Goal: Task Accomplishment & Management: Manage account settings

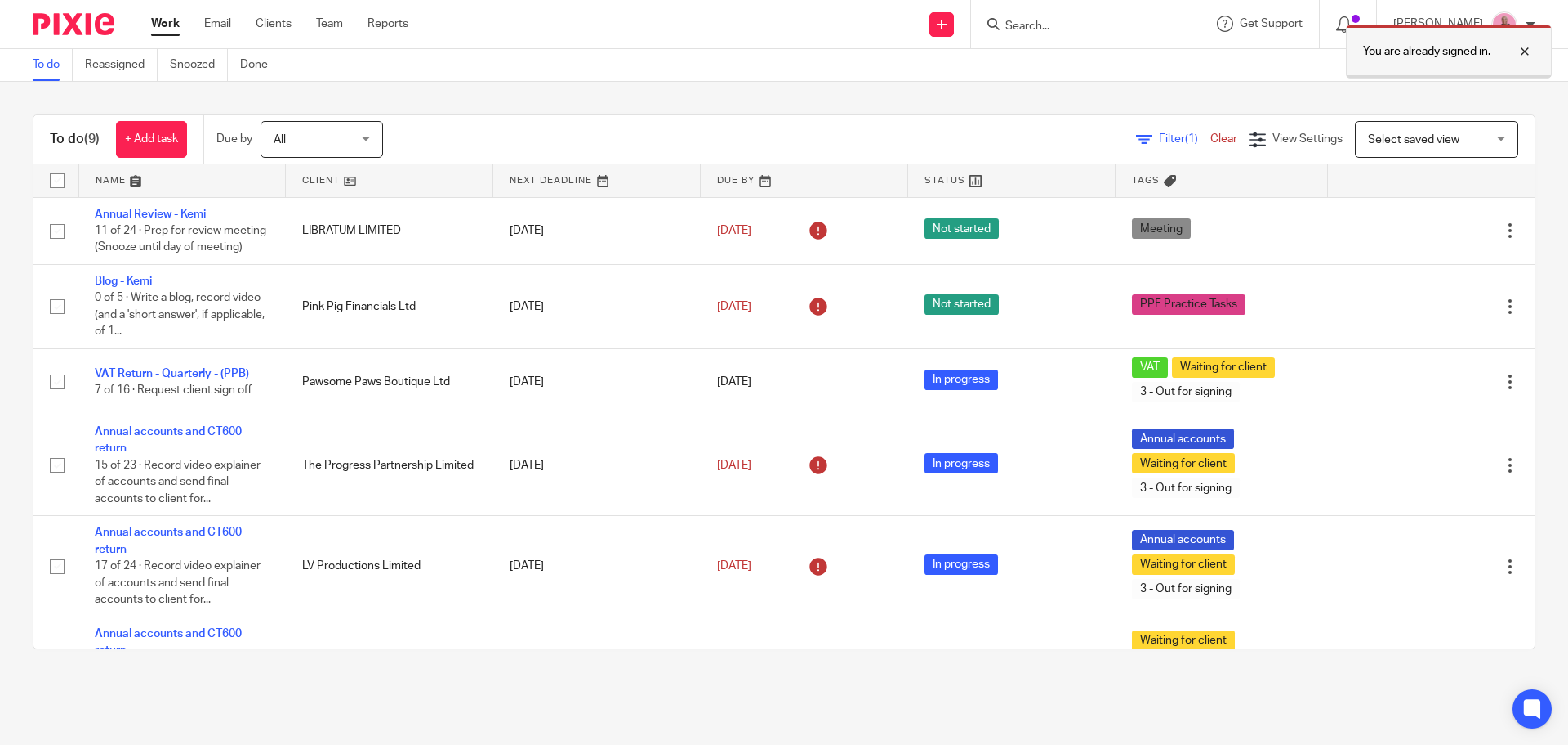
click at [1523, 48] on div at bounding box center [1513, 51] width 45 height 20
click at [1101, 25] on input "Search" at bounding box center [1077, 27] width 147 height 15
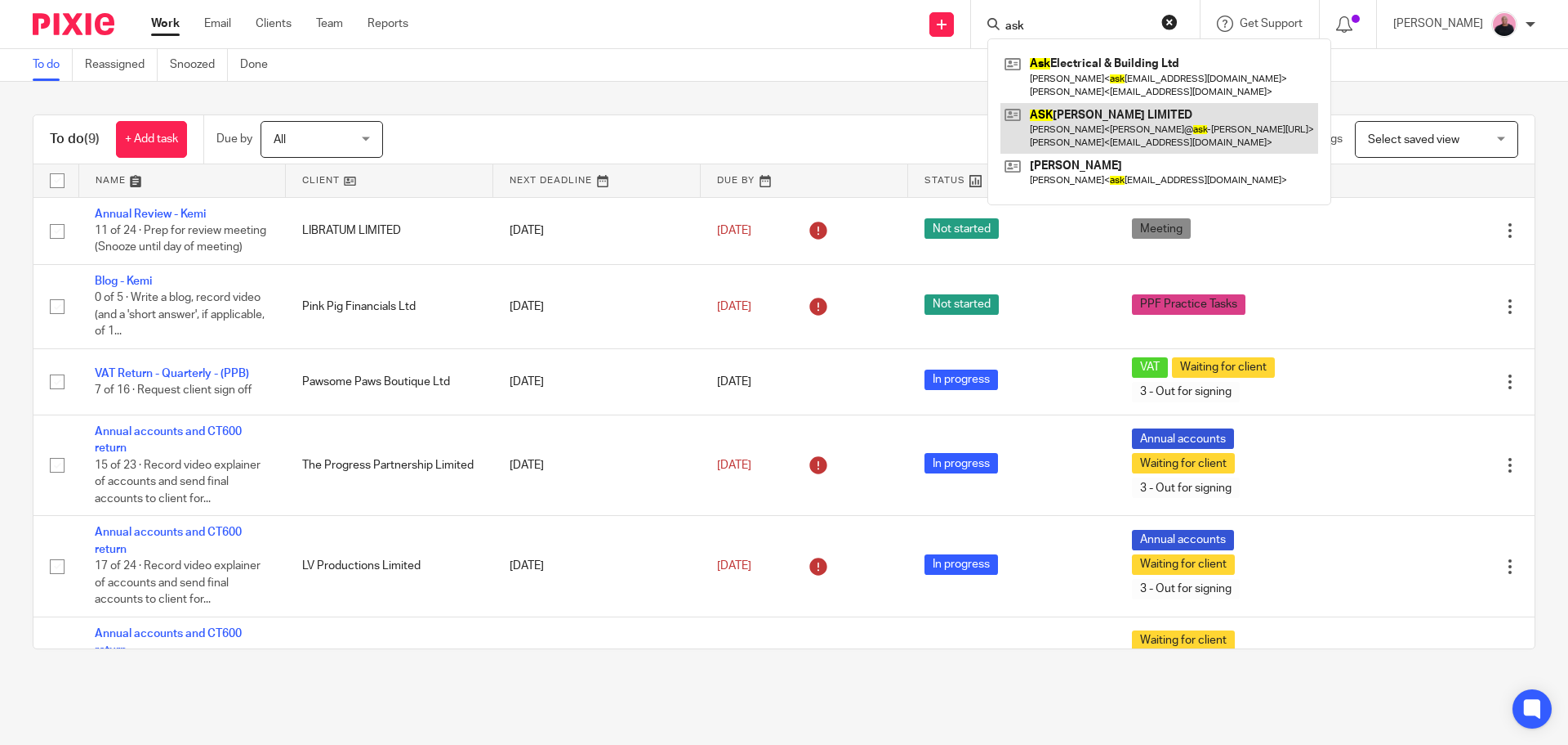
type input "ask"
click at [1163, 116] on link at bounding box center [1160, 128] width 317 height 51
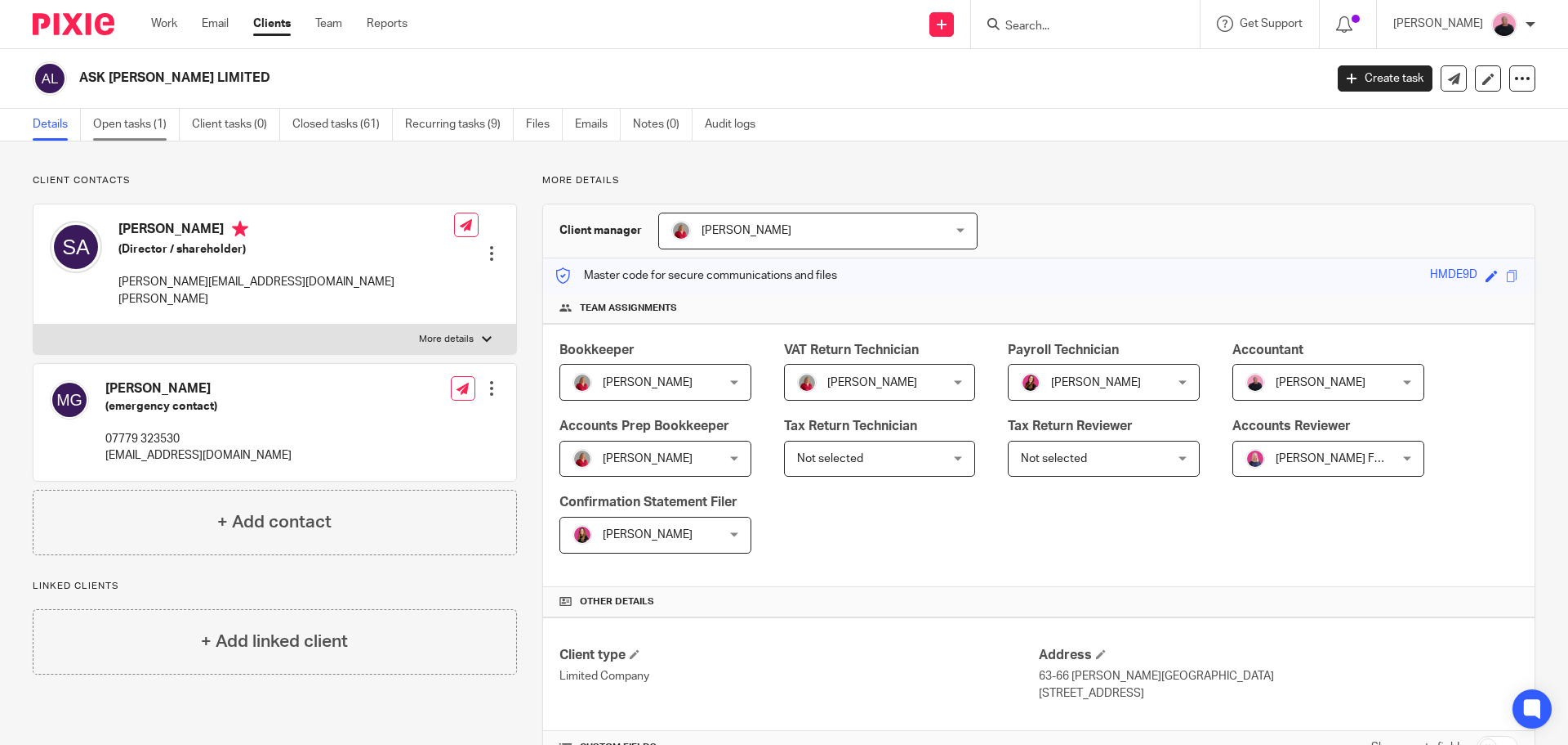
click at [134, 125] on link "Open tasks (1)" at bounding box center [136, 124] width 86 height 32
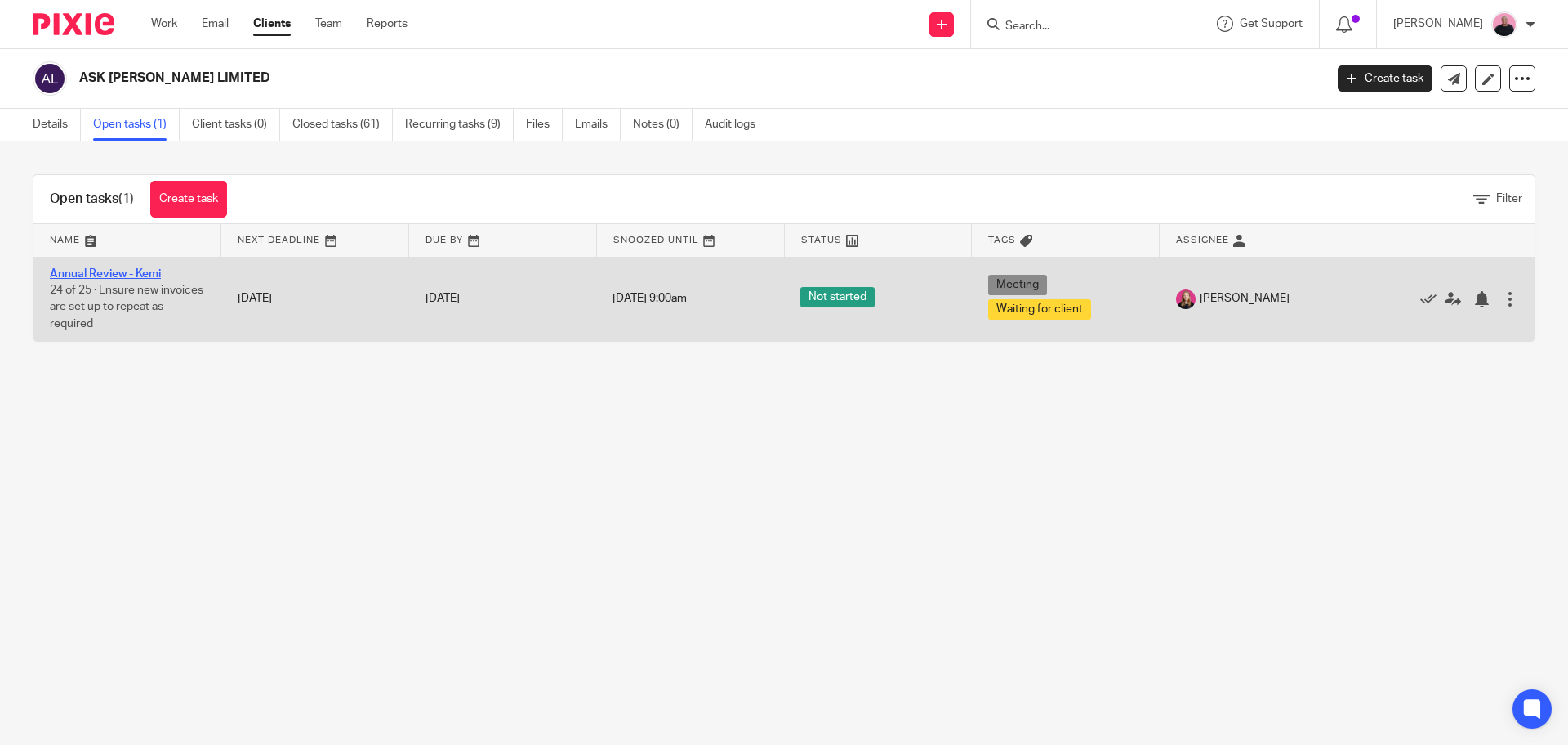
click at [133, 273] on link "Annual Review - Kemi" at bounding box center [106, 274] width 111 height 11
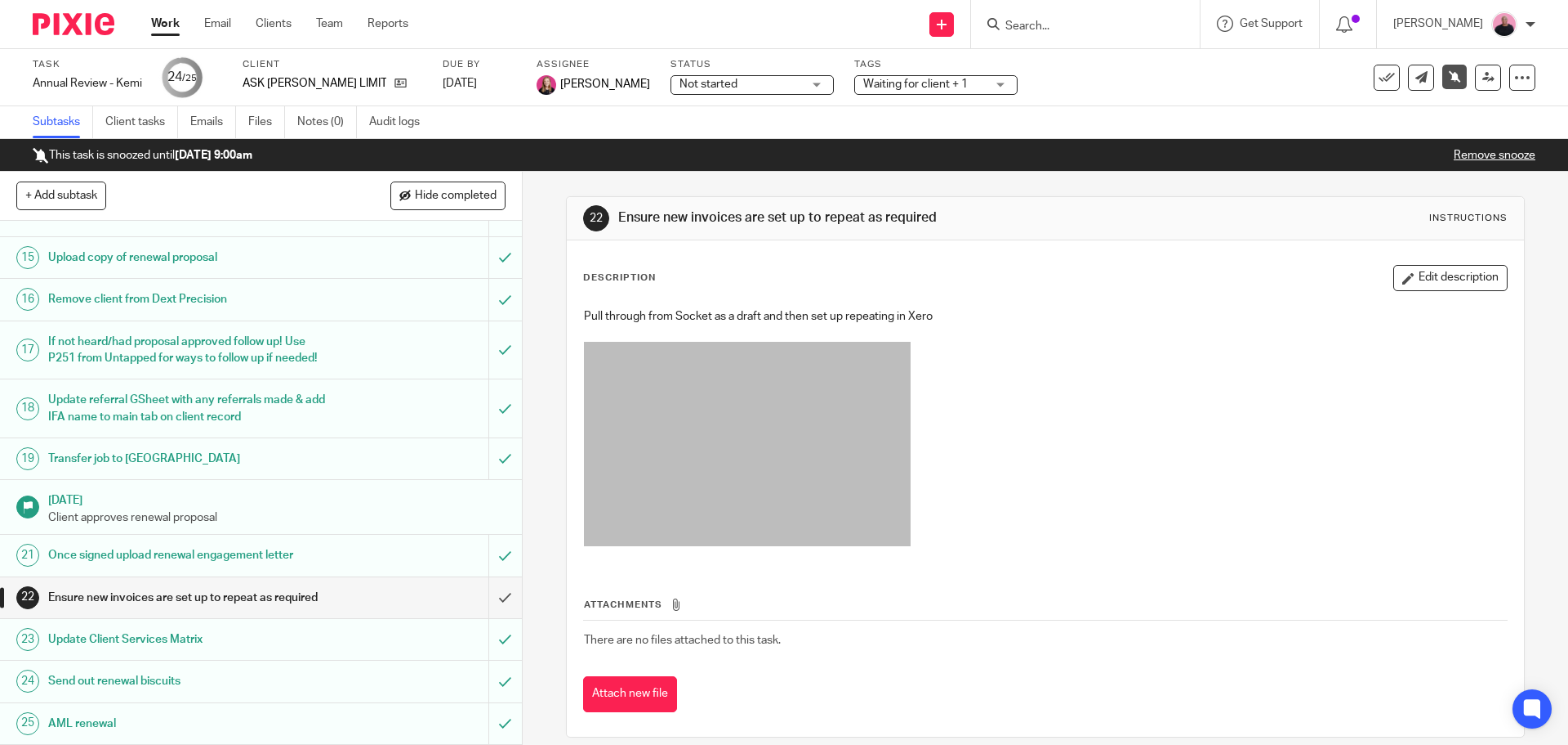
scroll to position [738, 0]
click at [139, 585] on h1 "Ensure new invoices are set up to repeat as required" at bounding box center [189, 597] width 282 height 24
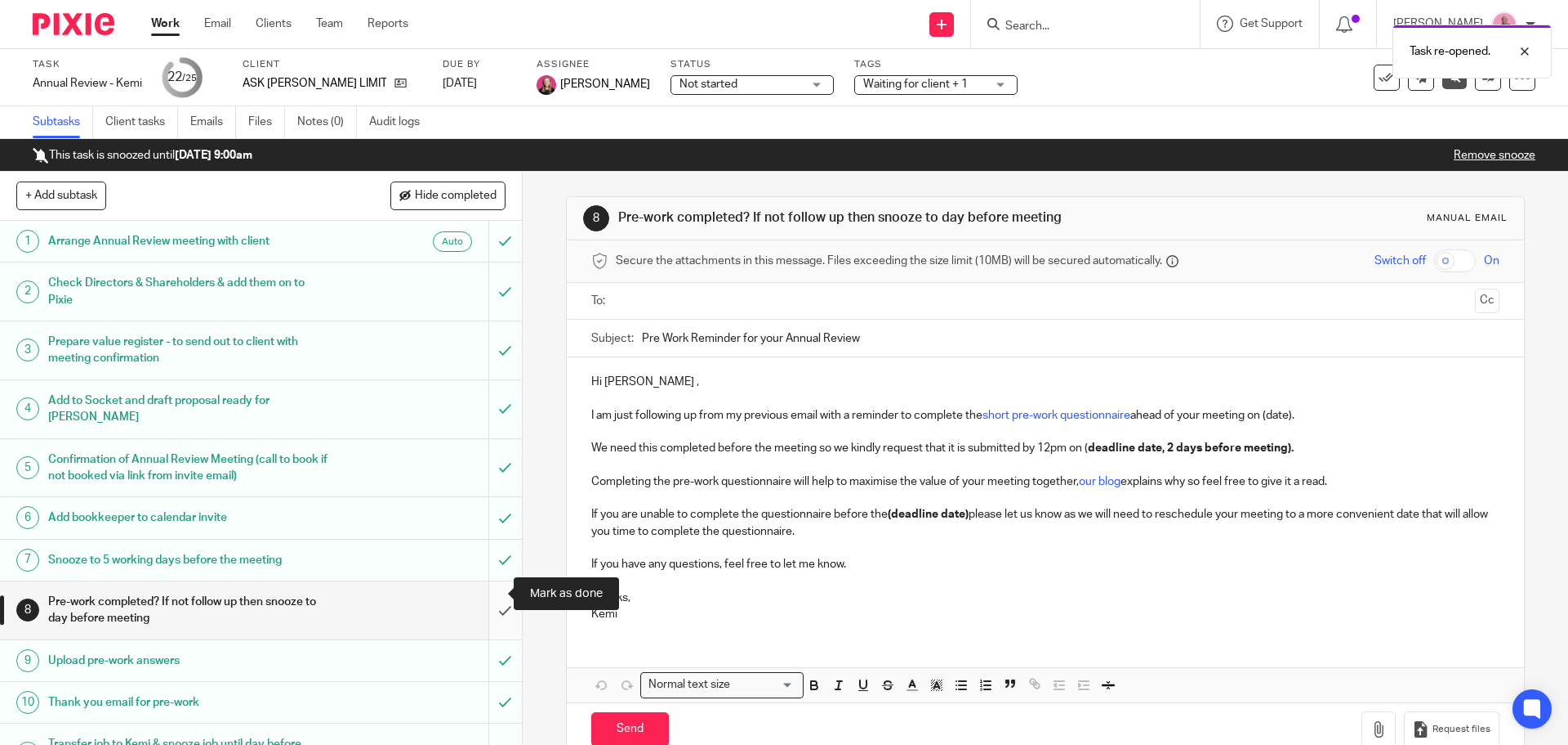
click at [482, 595] on input "submit" at bounding box center [261, 610] width 522 height 58
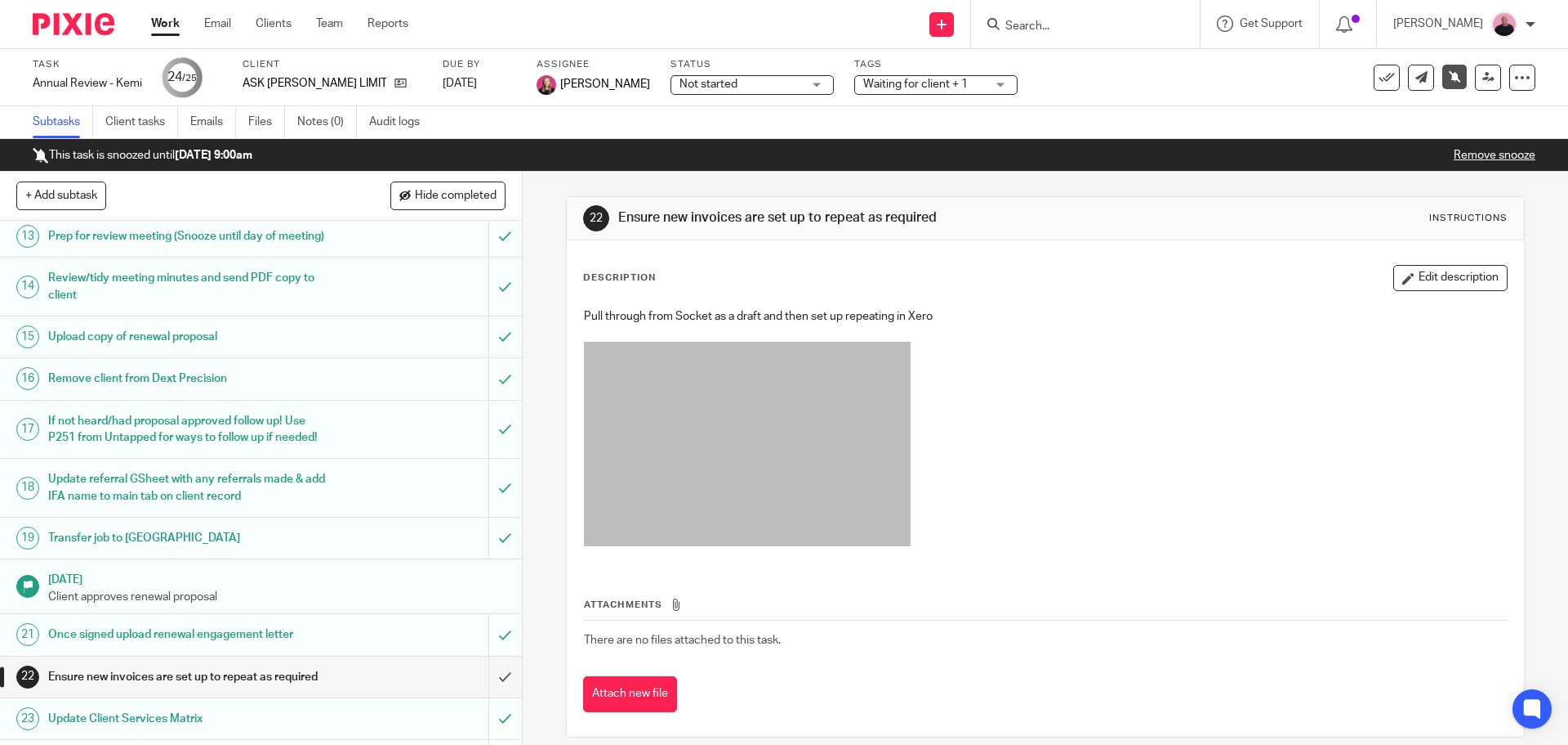
scroll to position [738, 0]
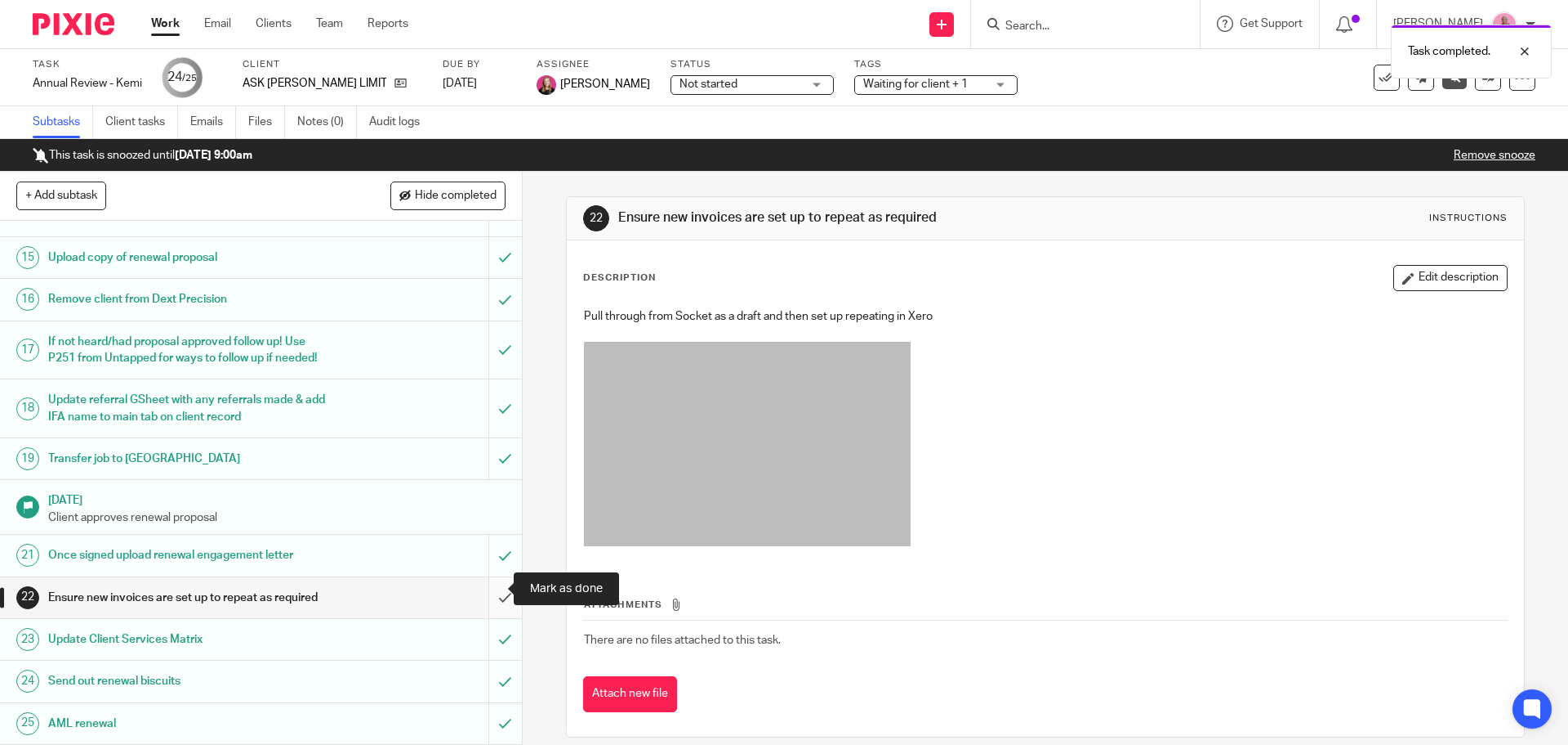
click at [492, 590] on input "submit" at bounding box center [261, 597] width 522 height 41
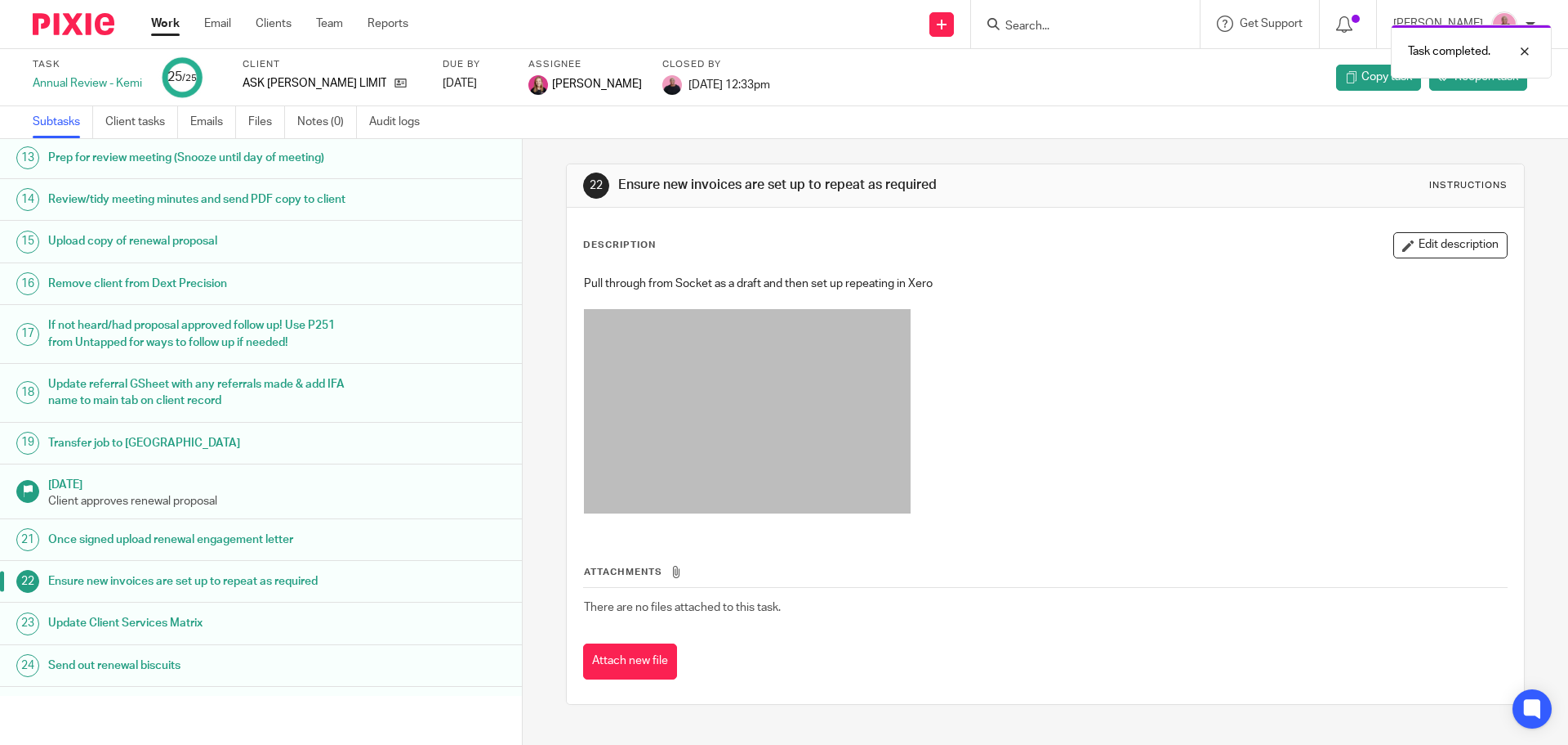
scroll to position [638, 0]
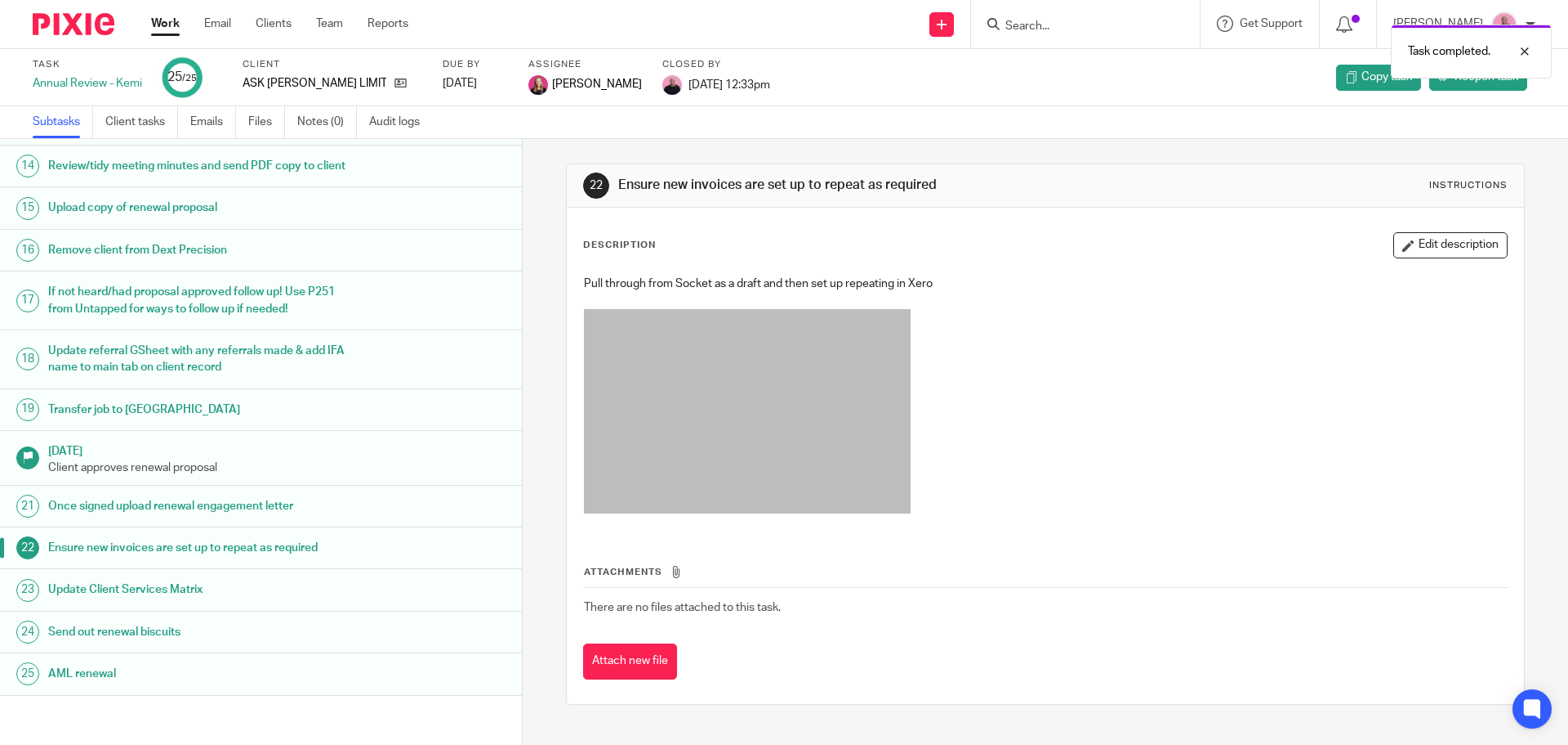
click at [157, 20] on link "Work" at bounding box center [165, 24] width 29 height 17
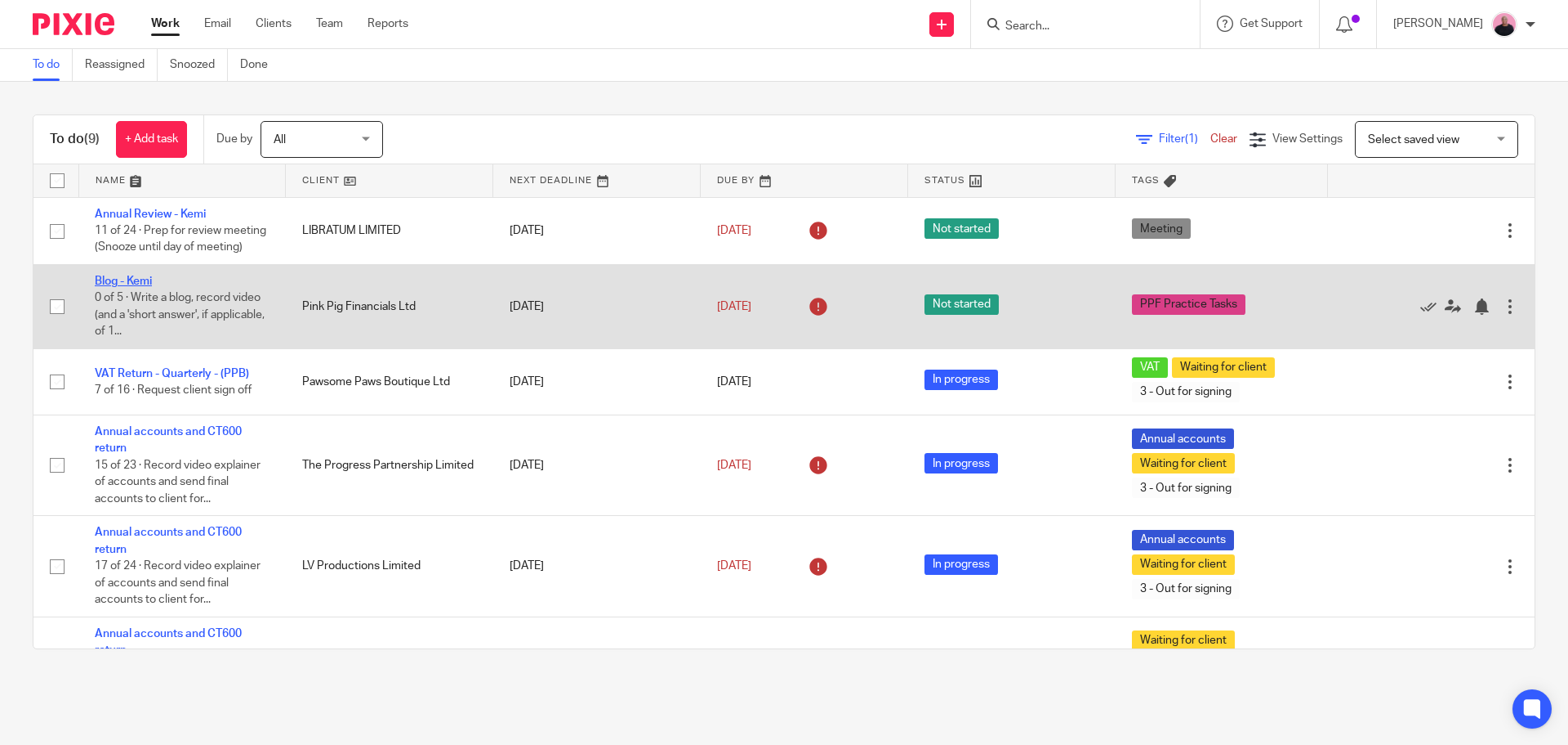
click at [127, 287] on link "Blog - Kemi" at bounding box center [123, 281] width 58 height 11
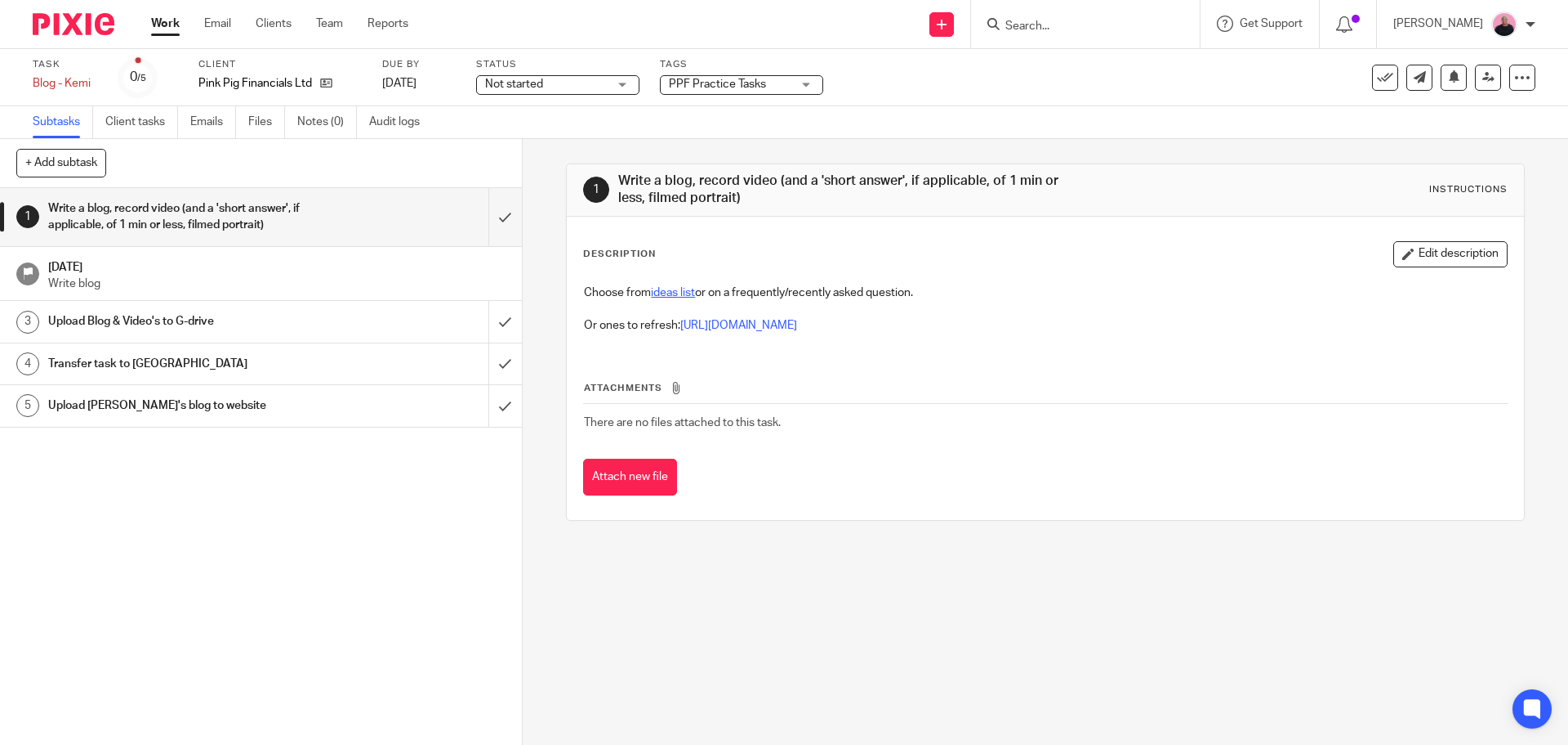
click at [672, 290] on link "ideas list" at bounding box center [673, 293] width 45 height 11
